Goal: Navigation & Orientation: Find specific page/section

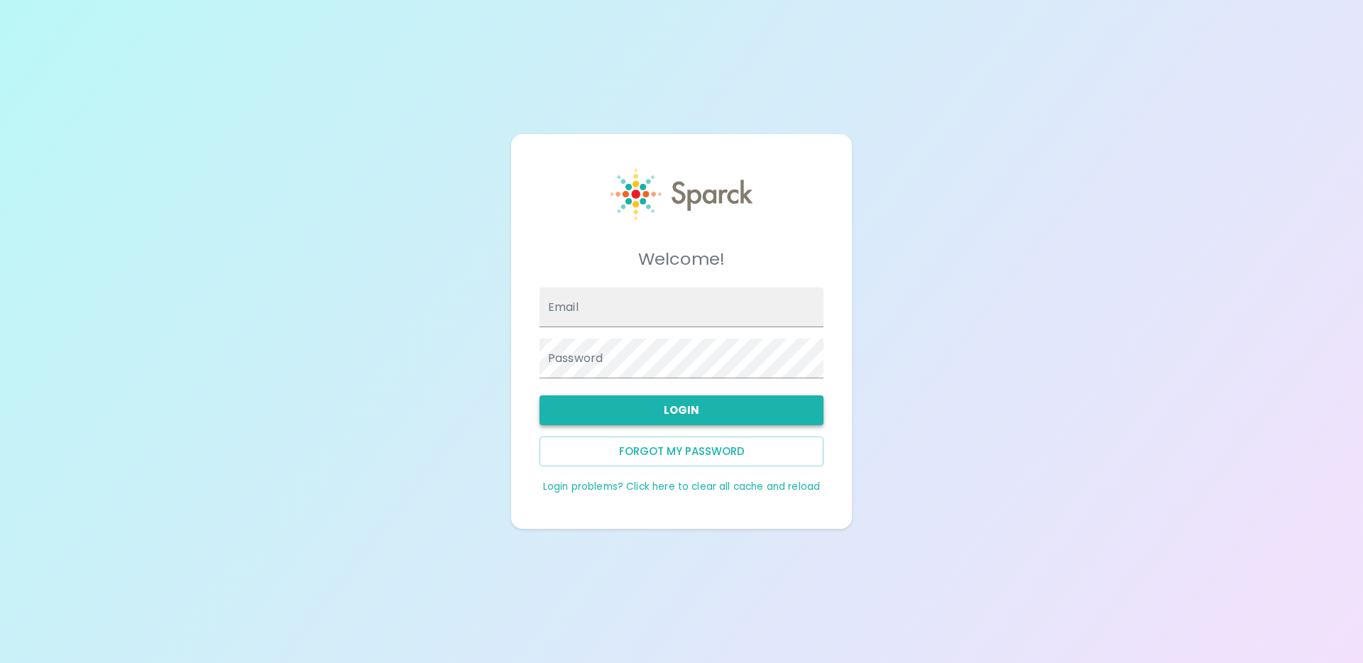
type input "[EMAIL_ADDRESS][DOMAIN_NAME]"
click at [716, 407] on button "Login" at bounding box center [682, 410] width 284 height 30
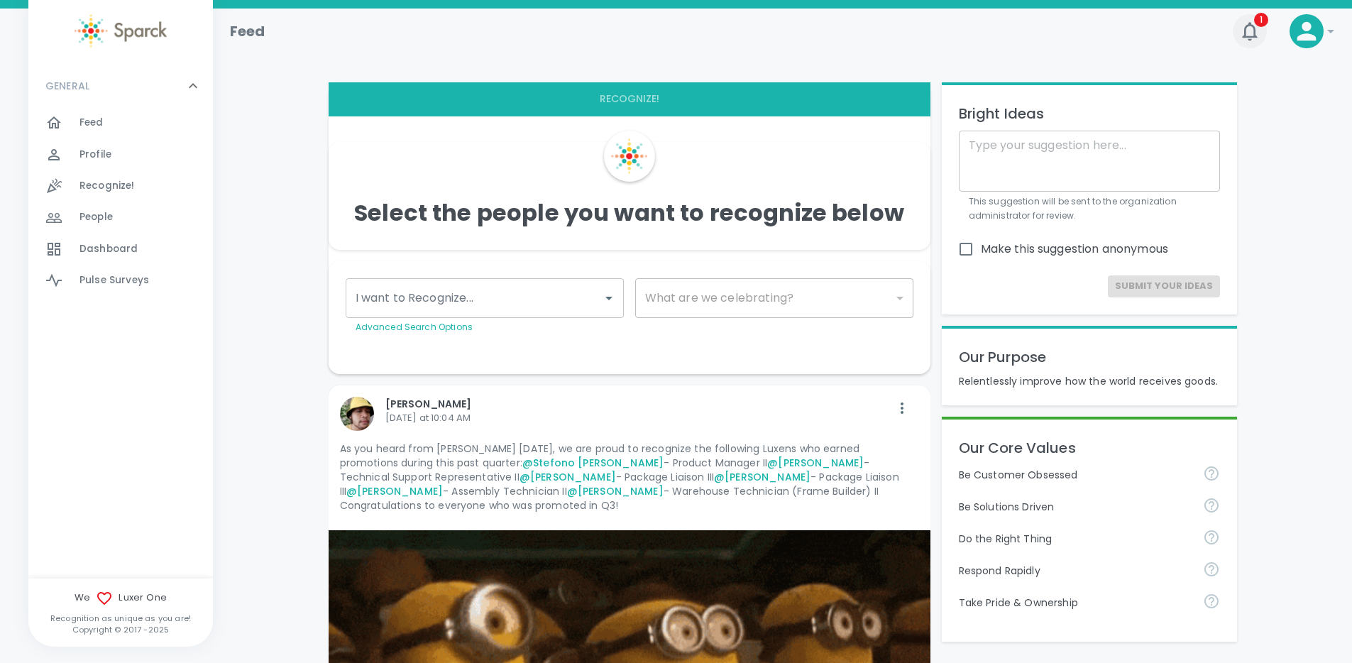
click at [1254, 25] on icon "button" at bounding box center [1250, 31] width 23 height 23
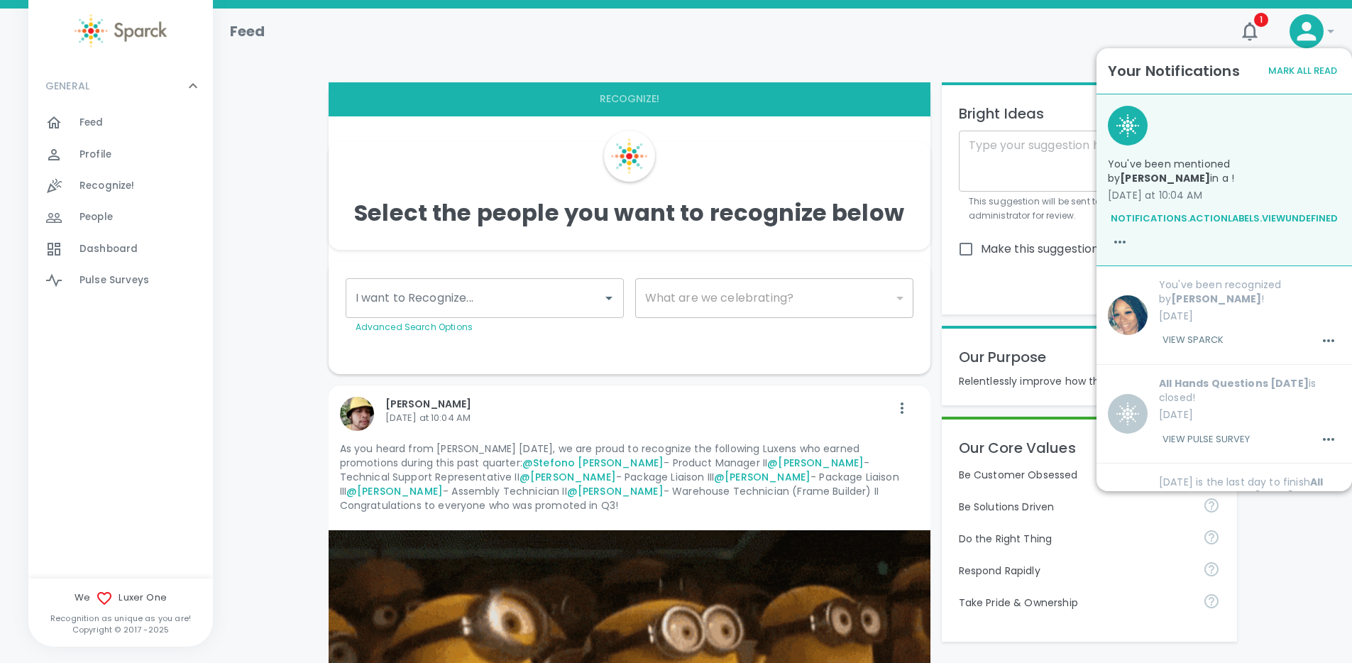
click at [1059, 32] on div "Feed" at bounding box center [720, 26] width 1003 height 34
click at [736, 68] on div at bounding box center [782, 48] width 1105 height 45
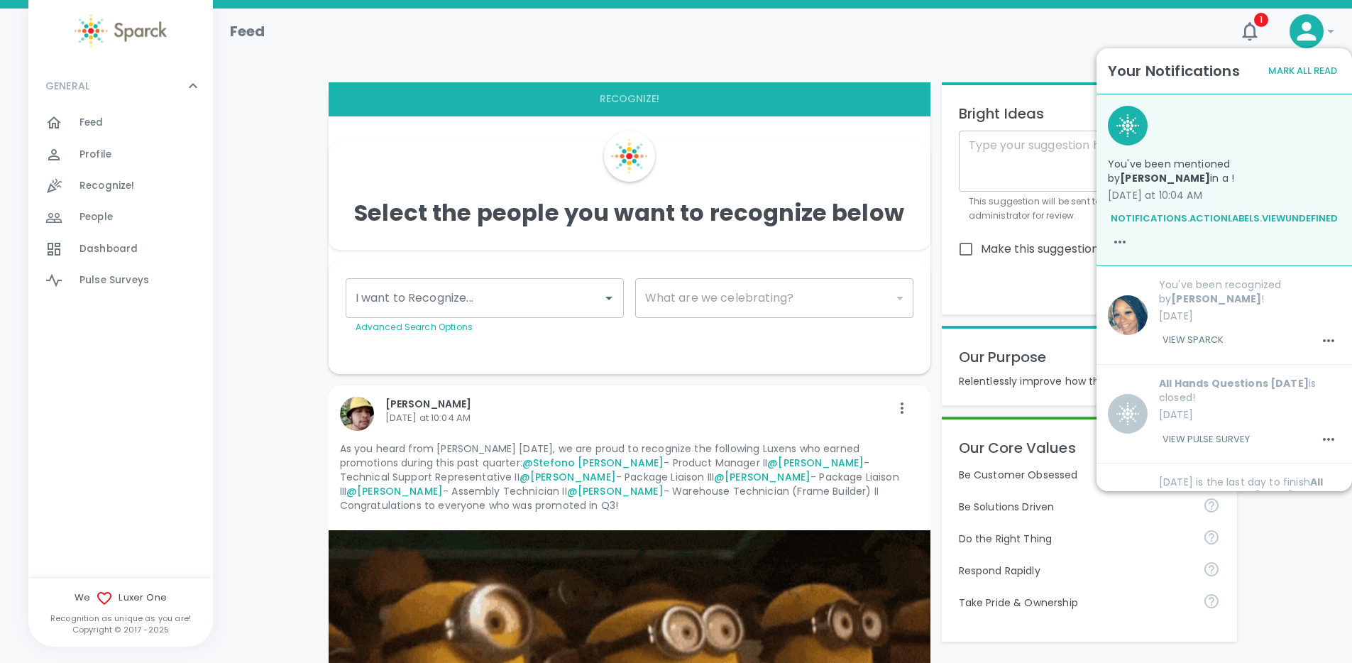
click at [1289, 65] on button "Mark All Read" at bounding box center [1303, 71] width 76 height 22
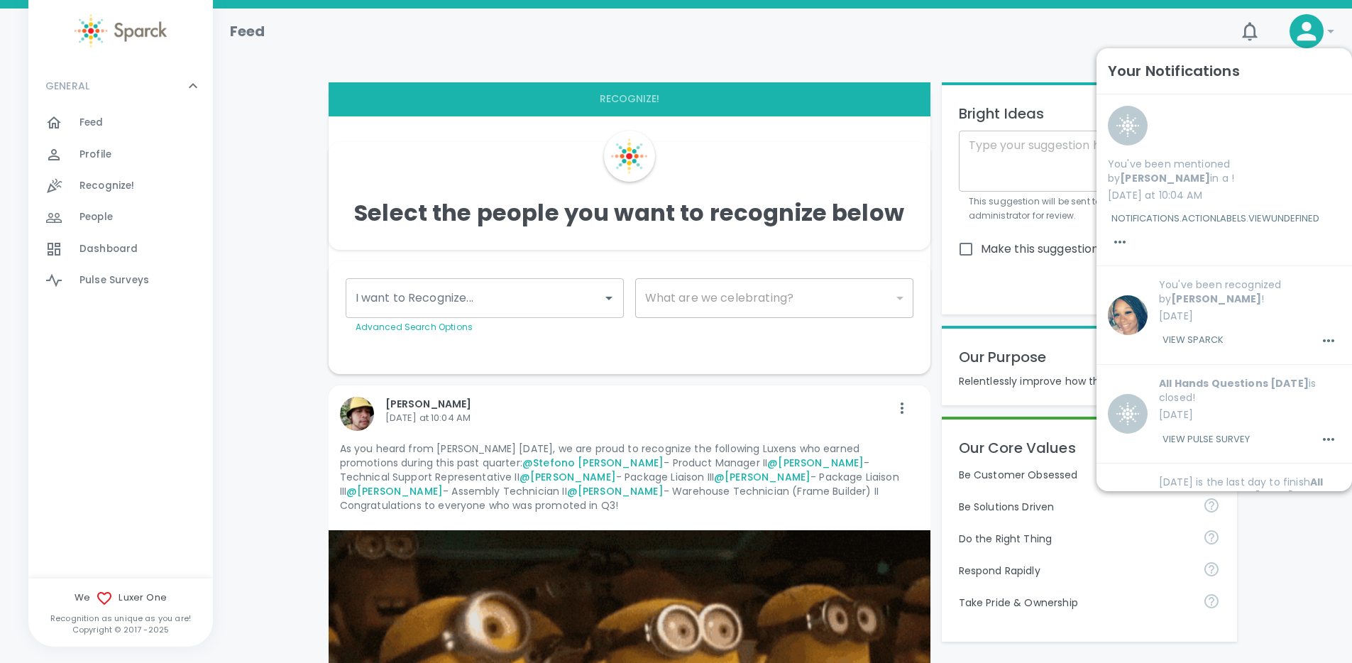
click at [997, 29] on div "Feed" at bounding box center [720, 26] width 1003 height 34
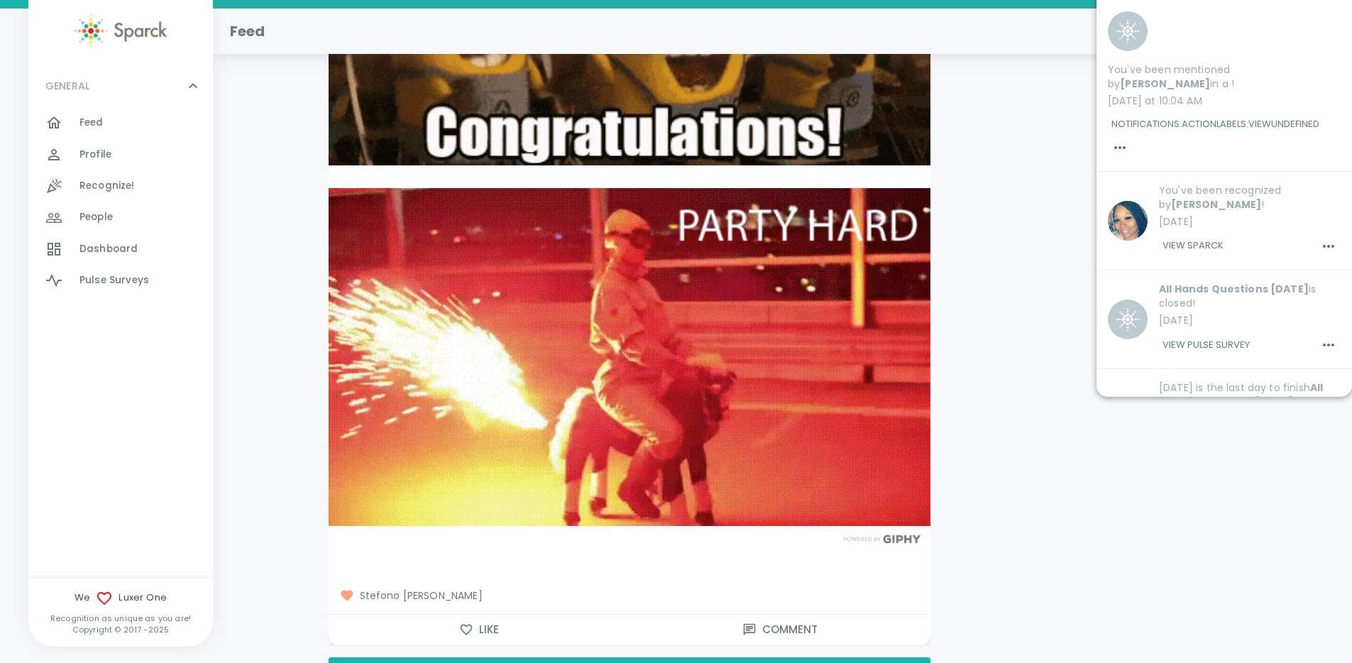
scroll to position [649, 0]
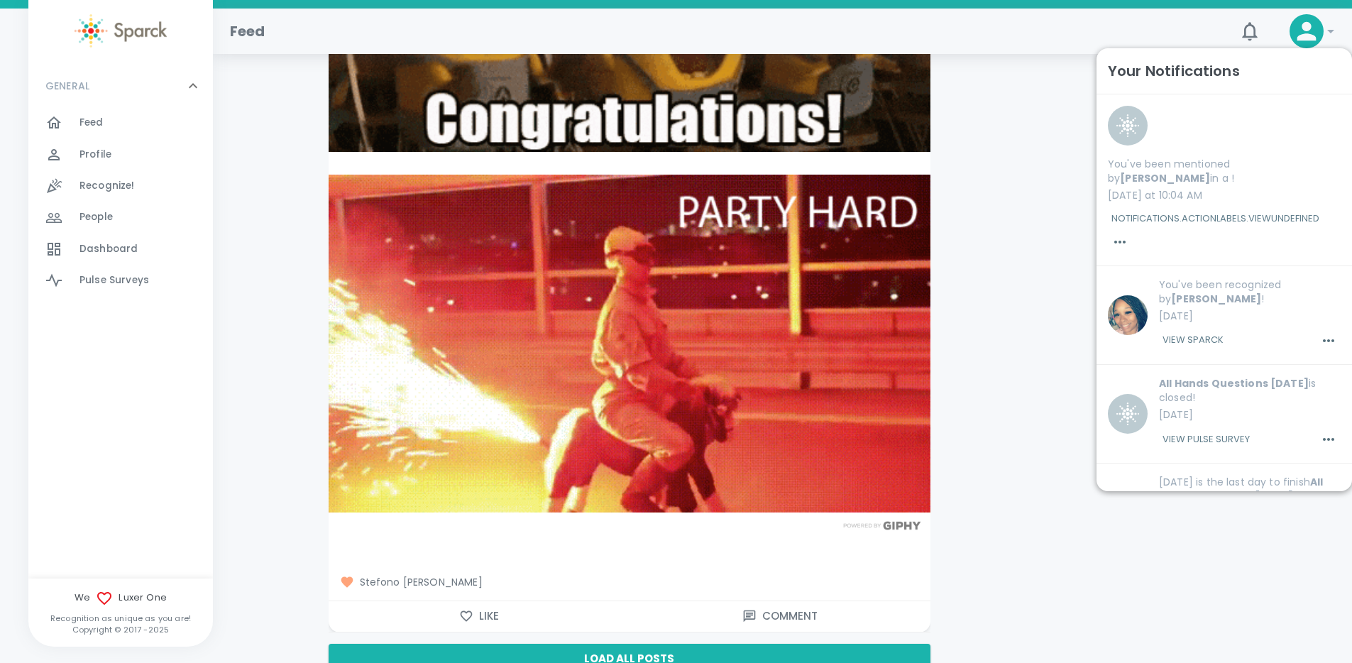
click at [978, 521] on div "Bright Ideas x ​ This suggestion will be sent to the organization administrator…" at bounding box center [1084, 53] width 307 height 1263
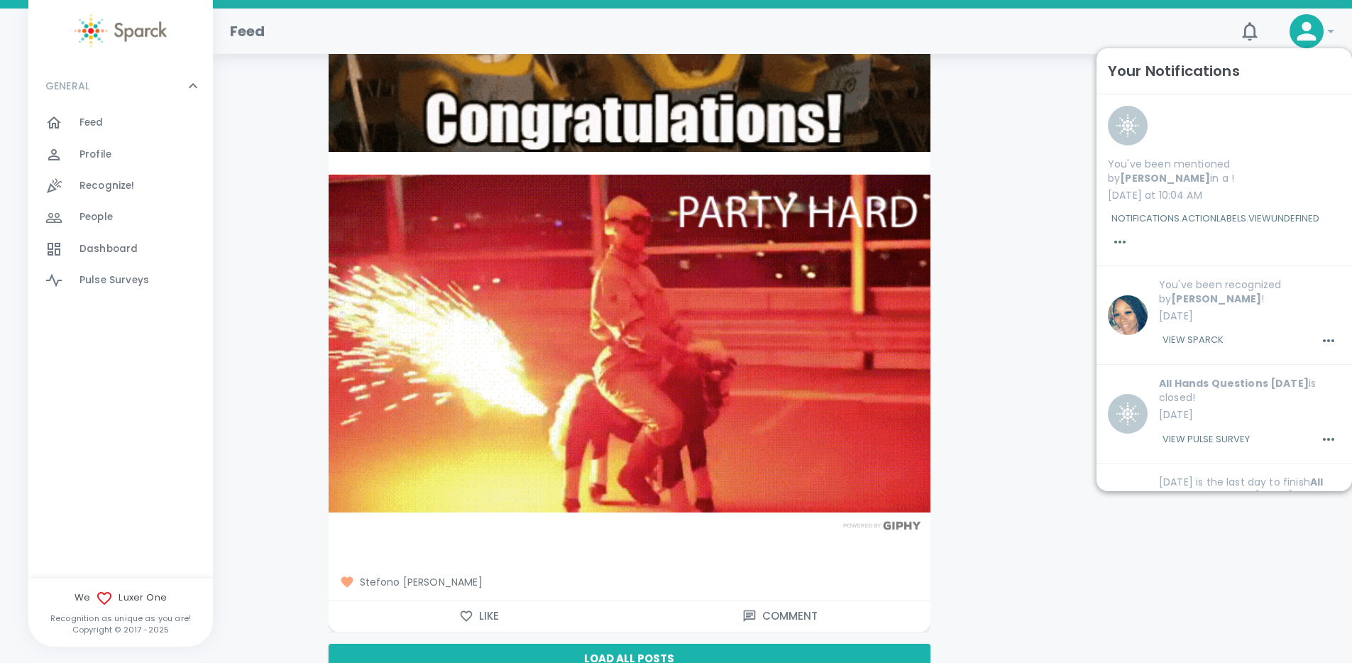
click at [1316, 39] on icon at bounding box center [1307, 31] width 28 height 28
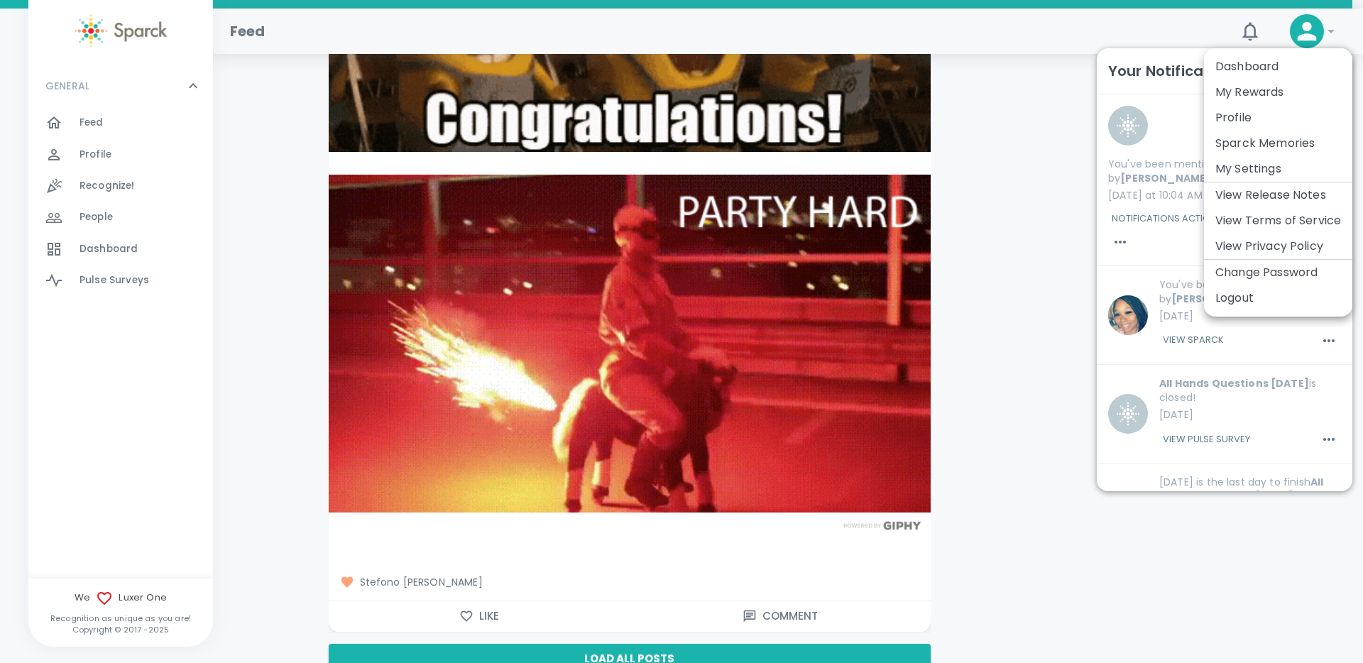
click at [1301, 35] on div at bounding box center [681, 331] width 1363 height 663
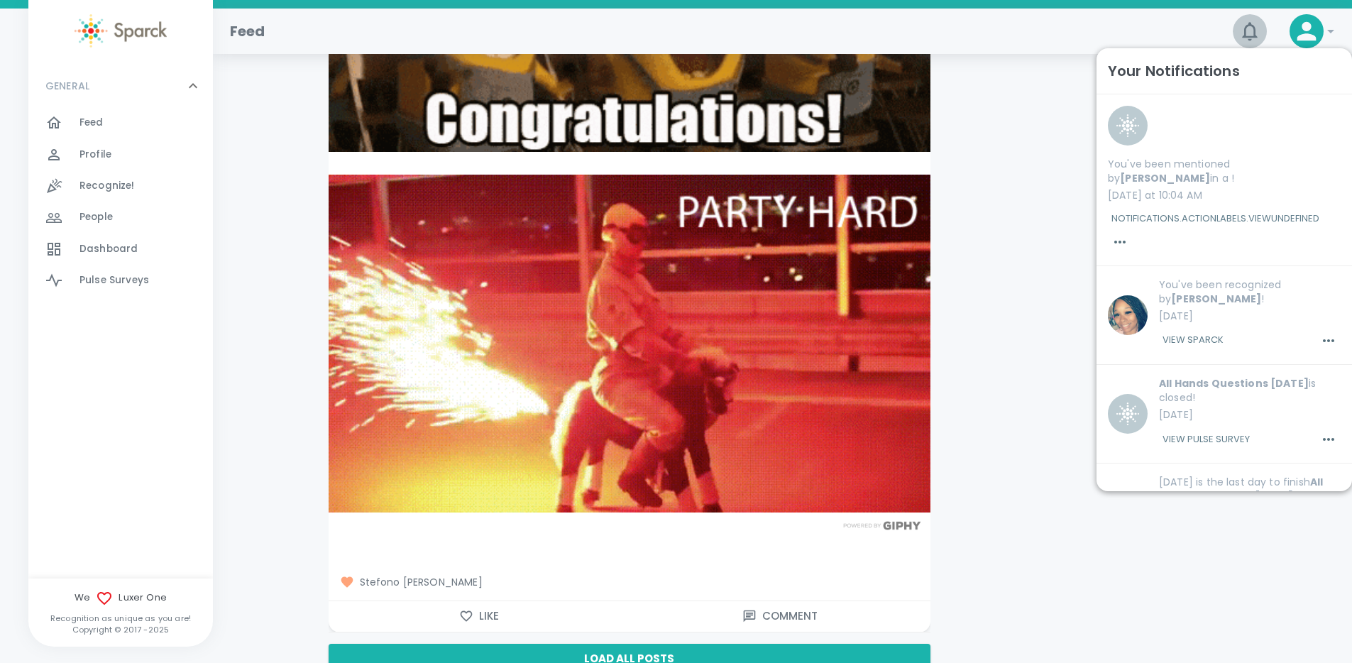
click at [1242, 35] on icon "button" at bounding box center [1250, 31] width 23 height 23
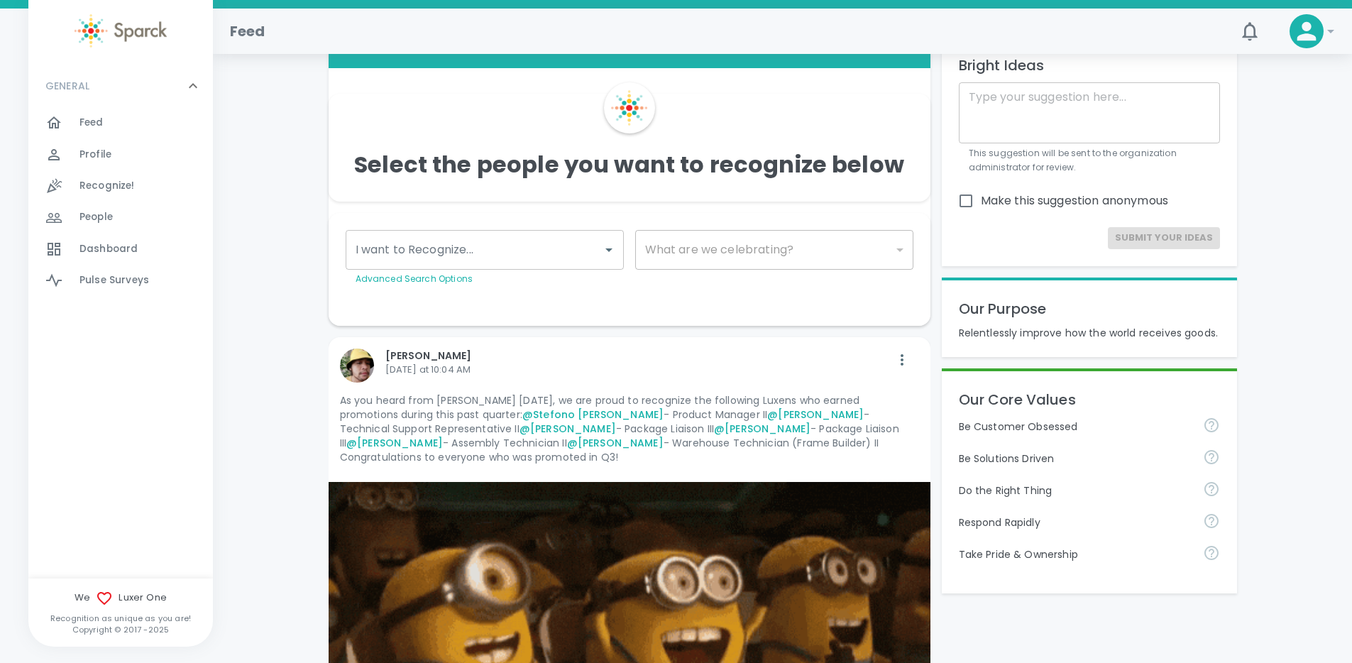
scroll to position [0, 0]
